Goal: Obtain resource: Obtain resource

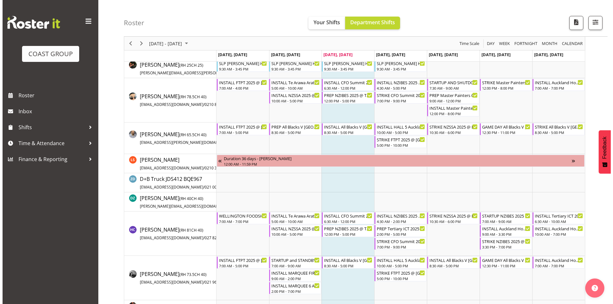
scroll to position [64, 0]
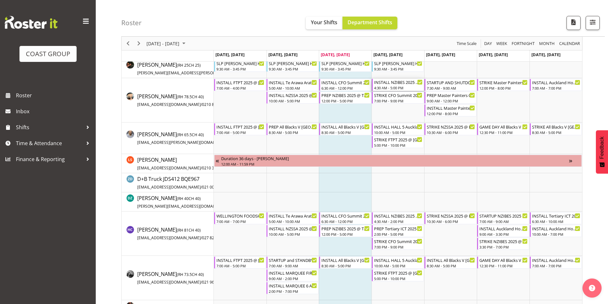
click at [397, 87] on div "4:30 AM - 5:00 PM" at bounding box center [398, 87] width 48 height 5
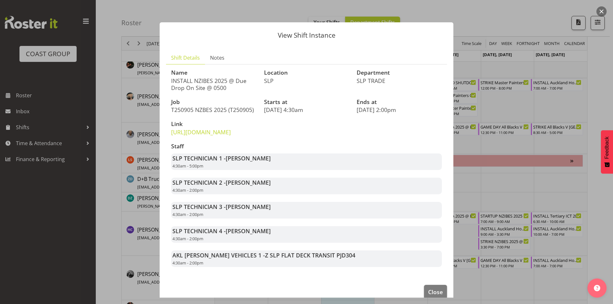
scroll to position [25, 0]
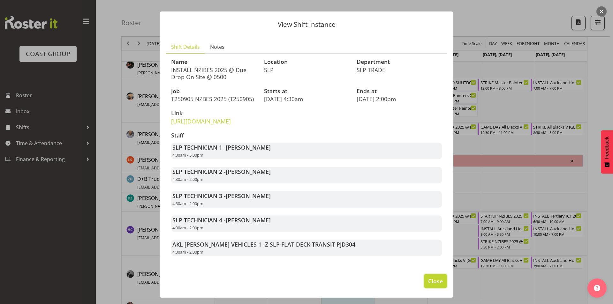
click at [440, 284] on button "Close" at bounding box center [435, 281] width 23 height 14
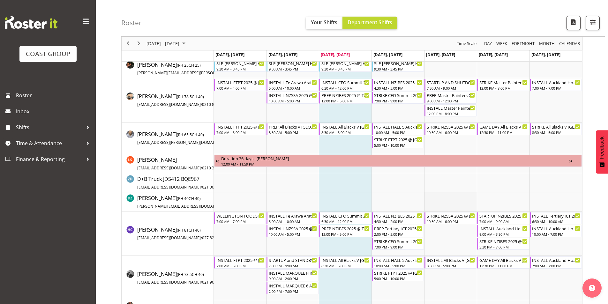
click at [427, 202] on td "Timeline Week of September 3, 2025" at bounding box center [450, 201] width 53 height 19
click at [407, 109] on td "Timeline Week of September 3, 2025" at bounding box center [397, 100] width 53 height 44
click at [442, 73] on td "Timeline Week of September 3, 2025" at bounding box center [450, 68] width 53 height 19
click at [405, 98] on div "7:00 PM - 9:00 PM" at bounding box center [398, 100] width 48 height 5
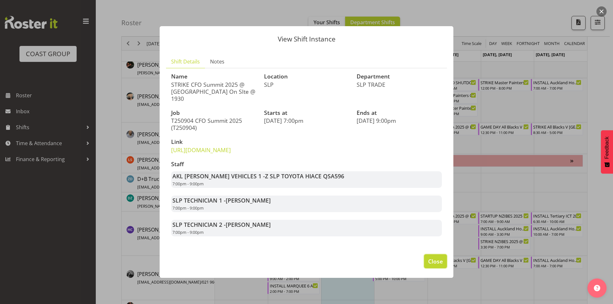
click at [437, 263] on span "Close" at bounding box center [435, 261] width 15 height 8
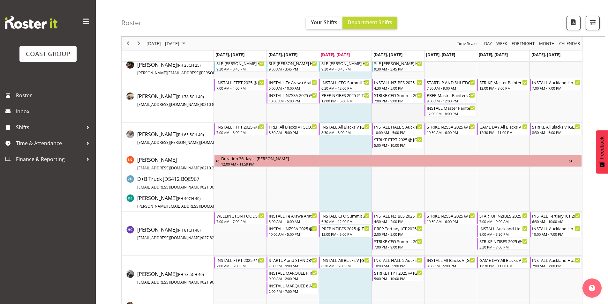
click at [411, 111] on td "Timeline Week of September 3, 2025" at bounding box center [397, 100] width 53 height 44
click at [461, 74] on td "Timeline Week of September 3, 2025" at bounding box center [450, 68] width 53 height 19
click at [454, 82] on div "STARTUP AND SHUTDOWN NZIBES 2025 @ Due Drop On Site @ 0500" at bounding box center [451, 82] width 48 height 6
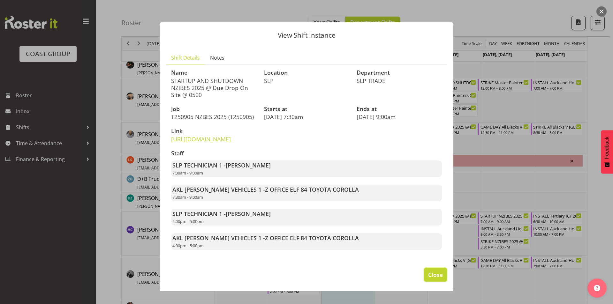
click at [430, 282] on button "Close" at bounding box center [435, 275] width 23 height 14
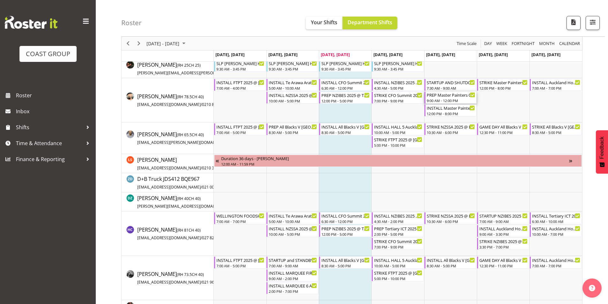
click at [460, 96] on div "PREP Master Painters Conference 2025 @ The Workshop" at bounding box center [451, 95] width 48 height 6
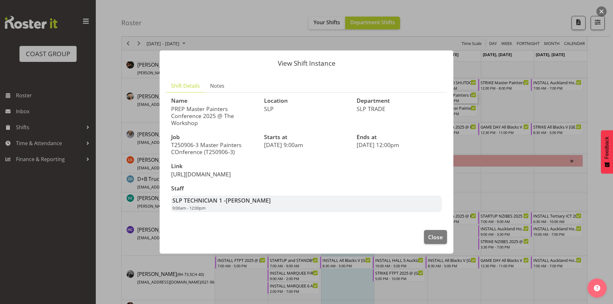
click at [209, 170] on link "[URL][DOMAIN_NAME]" at bounding box center [201, 174] width 60 height 8
